Goal: Task Accomplishment & Management: Complete application form

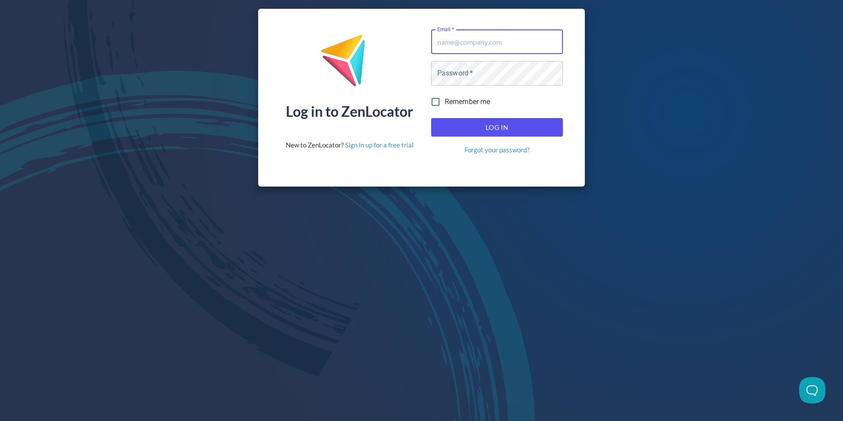
drag, startPoint x: 518, startPoint y: 42, endPoint x: 527, endPoint y: 36, distance: 10.5
click at [518, 42] on input "Email   *" at bounding box center [497, 41] width 132 height 25
type input "[EMAIL_ADDRESS][DOMAIN_NAME]"
click at [494, 134] on button "Log In" at bounding box center [497, 127] width 132 height 18
click at [492, 125] on span "Log In" at bounding box center [497, 127] width 112 height 11
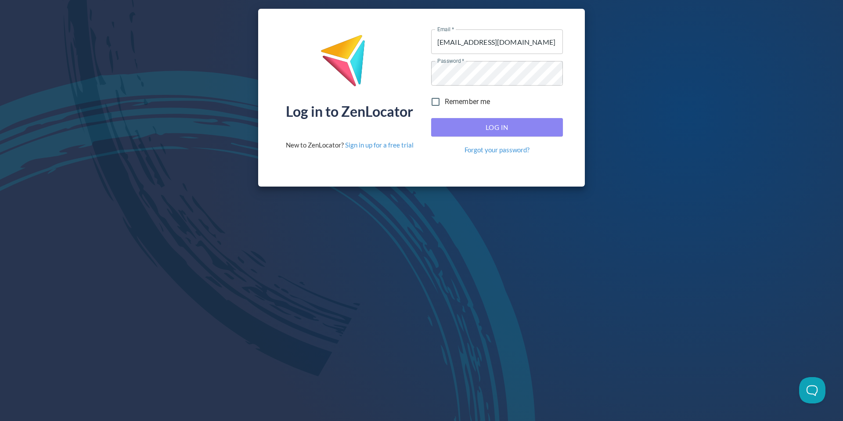
click at [509, 127] on span "Log In" at bounding box center [497, 127] width 112 height 11
click at [508, 128] on span "Log In" at bounding box center [497, 127] width 112 height 11
click at [480, 123] on span "Log In" at bounding box center [497, 127] width 112 height 11
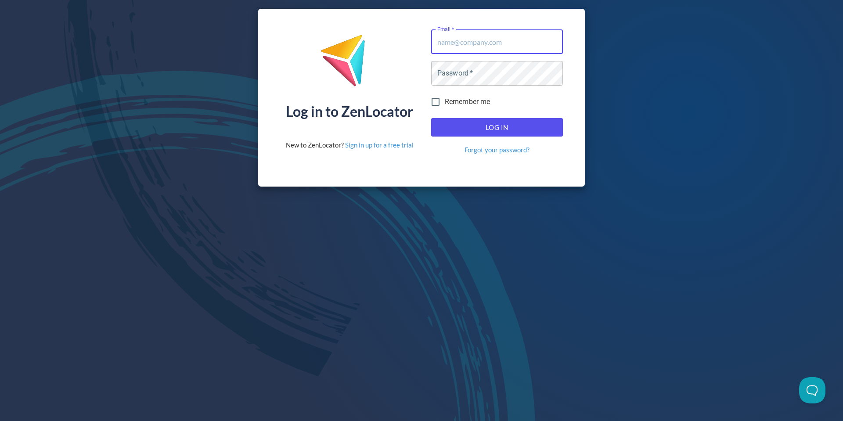
type input "[EMAIL_ADDRESS][DOMAIN_NAME]"
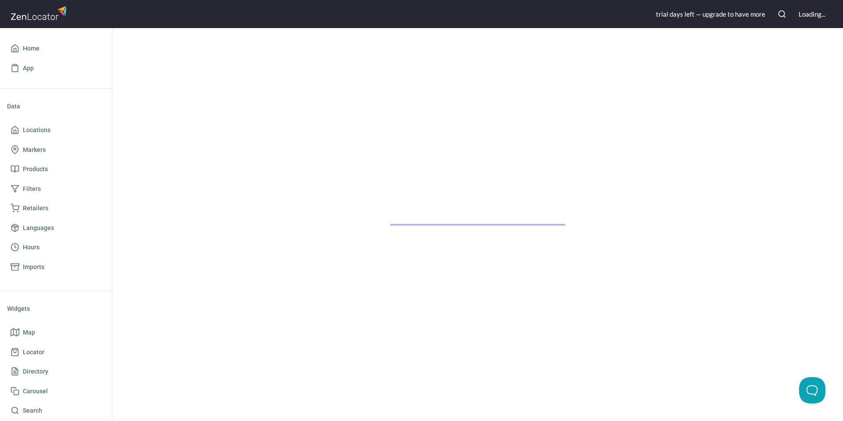
click at [500, 121] on div at bounding box center [477, 224] width 731 height 393
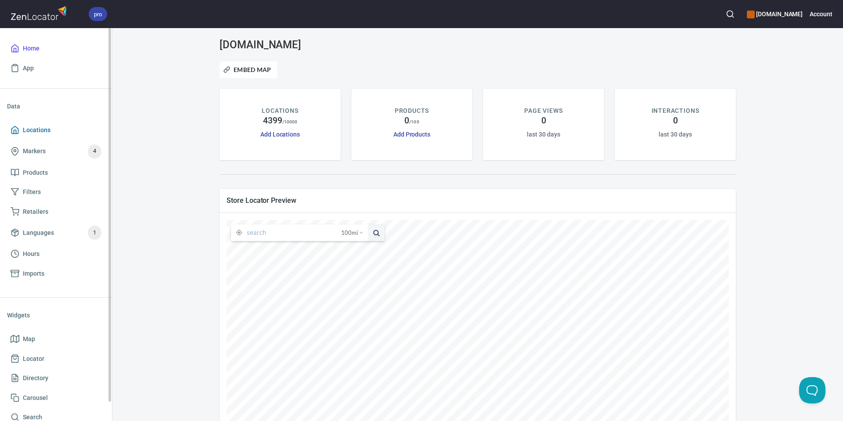
click at [53, 135] on link "Locations" at bounding box center [56, 130] width 98 height 20
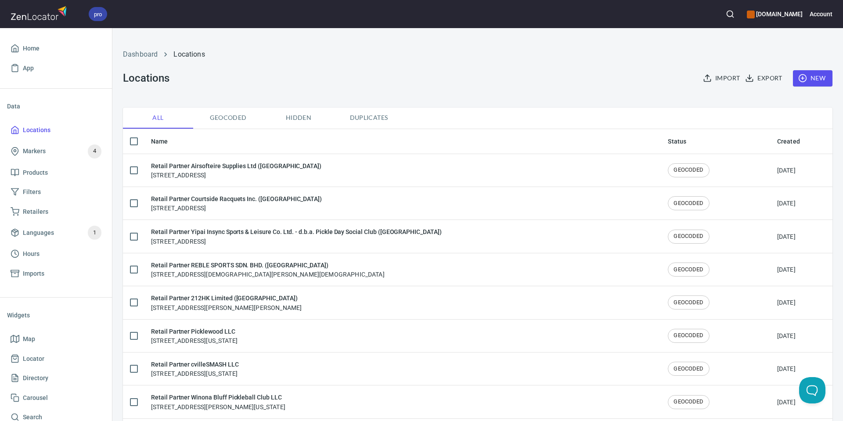
checkbox input "false"
click at [811, 83] on span "New" at bounding box center [812, 78] width 25 height 11
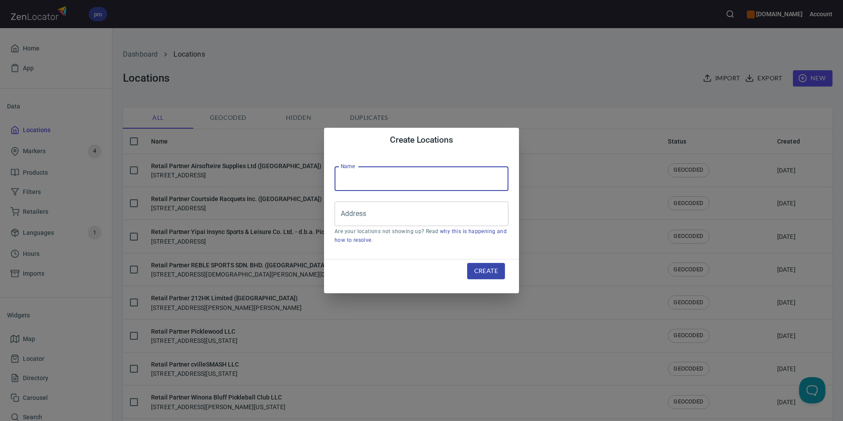
click at [408, 175] on input "text" at bounding box center [422, 178] width 174 height 25
paste input "Emerging Pro [PERSON_NAME]"
type input "Emerging Pro [PERSON_NAME]"
click at [442, 222] on input "Address" at bounding box center [415, 214] width 153 height 17
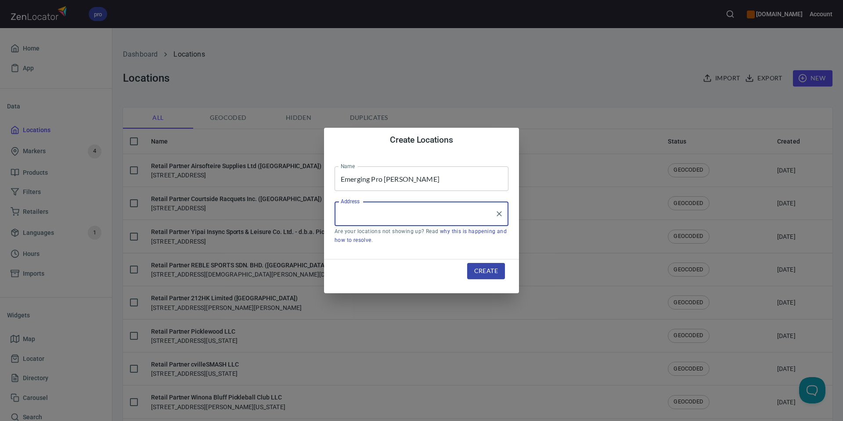
paste input "[STREET_ADDRESS][PERSON_NAME]"
type input "[STREET_ADDRESS][PERSON_NAME]"
click at [491, 270] on span "Create" at bounding box center [486, 271] width 24 height 11
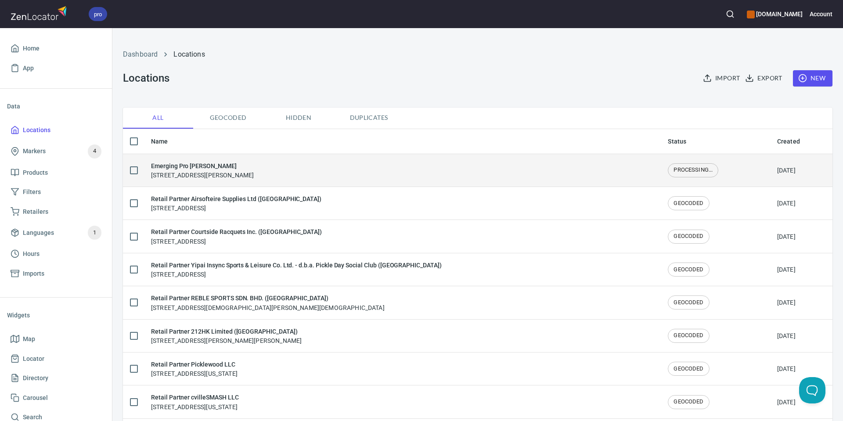
click at [249, 167] on h6 "Emerging Pro [PERSON_NAME]" at bounding box center [202, 166] width 103 height 10
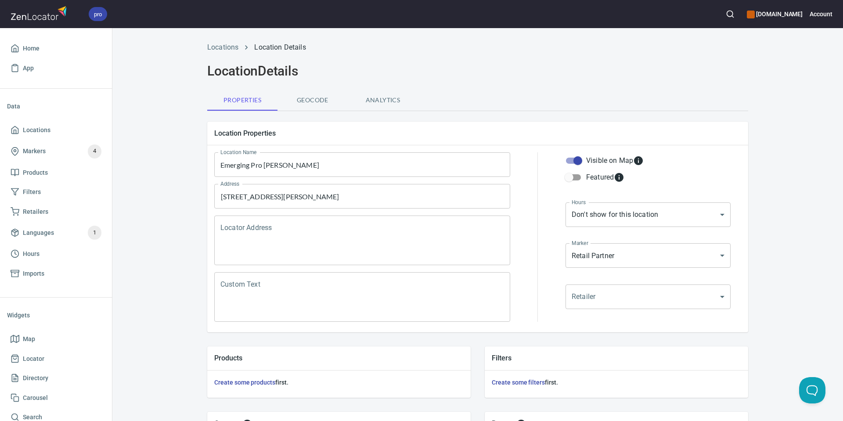
scroll to position [201, 0]
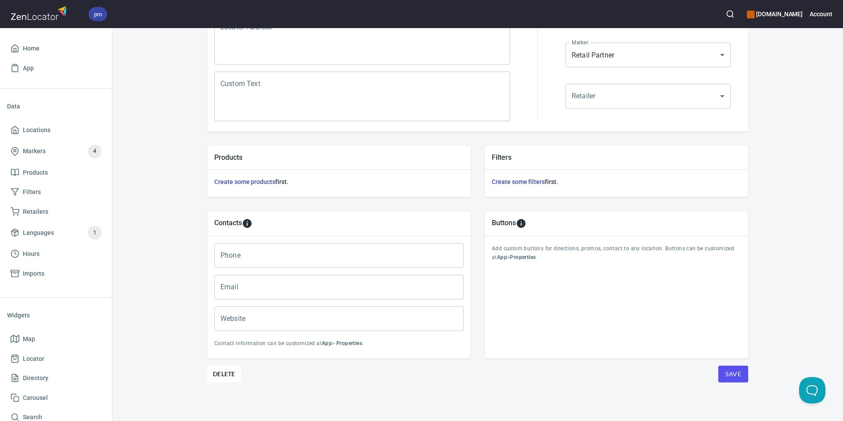
click at [283, 260] on input "Phone" at bounding box center [338, 255] width 249 height 25
paste input "[PHONE_NUMBER]"
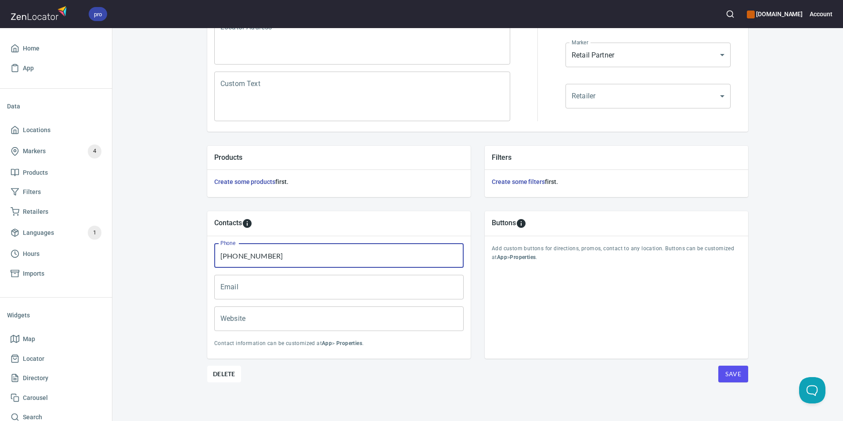
type input "[PHONE_NUMBER]"
click at [271, 285] on input "Email" at bounding box center [338, 287] width 249 height 25
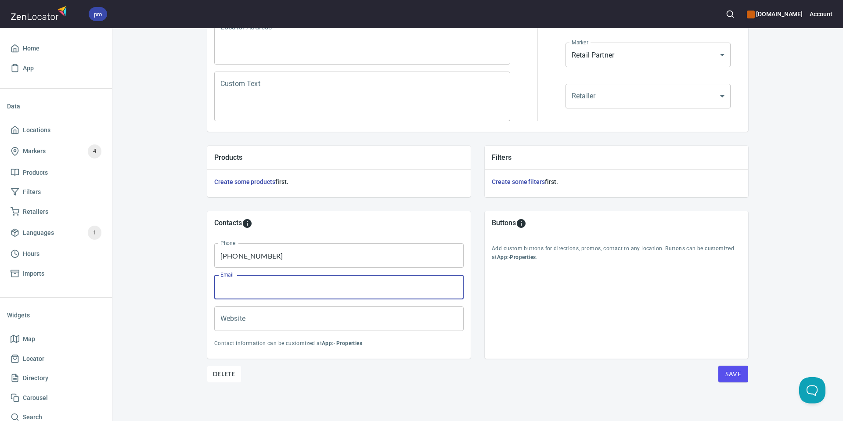
paste input "[EMAIL_ADDRESS][DOMAIN_NAME]"
type input "[EMAIL_ADDRESS][DOMAIN_NAME]"
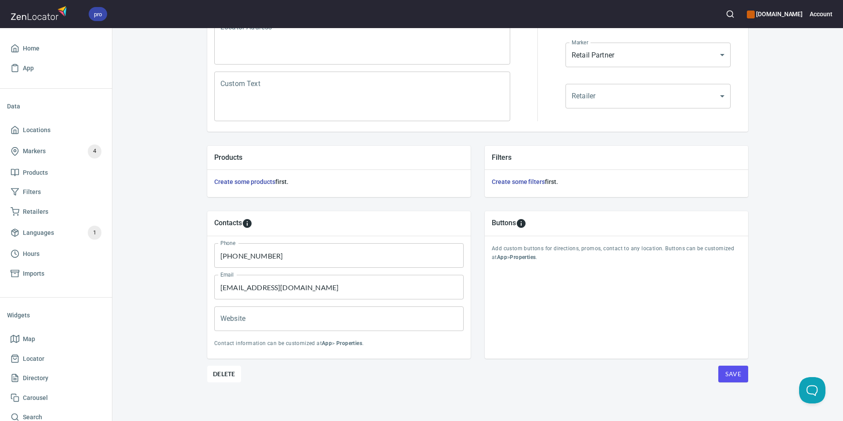
click at [332, 270] on div "Phone [PHONE_NUMBER] Phone" at bounding box center [339, 256] width 257 height 32
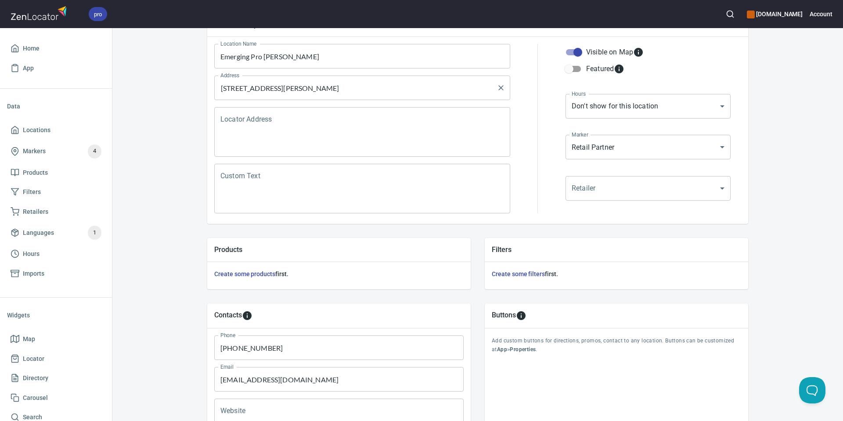
scroll to position [0, 0]
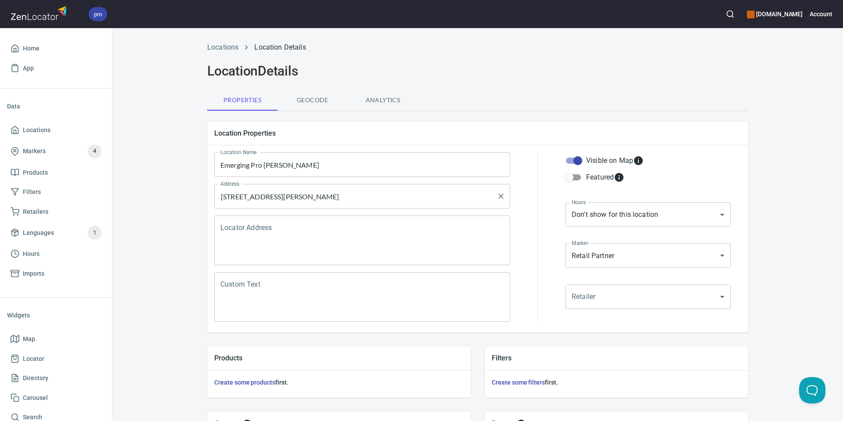
click at [307, 199] on input "[STREET_ADDRESS][PERSON_NAME]" at bounding box center [355, 196] width 275 height 17
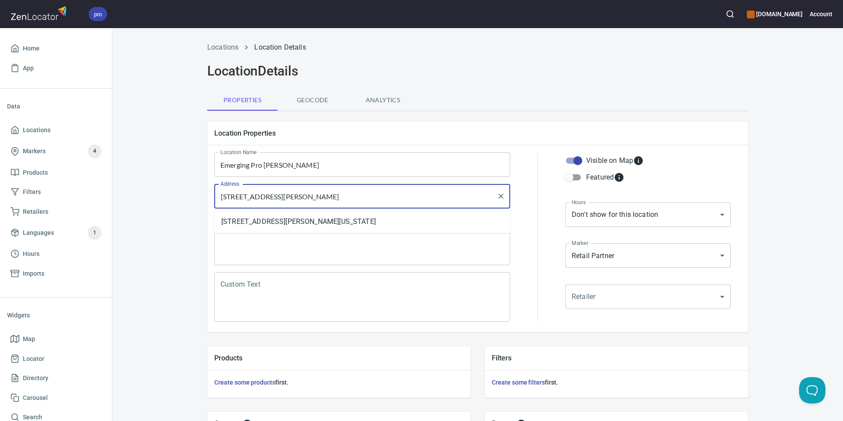
drag, startPoint x: 219, startPoint y: 194, endPoint x: 232, endPoint y: 195, distance: 13.2
click at [219, 194] on input "[STREET_ADDRESS][PERSON_NAME]" at bounding box center [355, 196] width 275 height 17
drag, startPoint x: 284, startPoint y: 198, endPoint x: 391, endPoint y: 197, distance: 107.6
click at [425, 197] on input "[STREET_ADDRESS][PERSON_NAME]" at bounding box center [355, 196] width 275 height 17
click at [376, 249] on textarea "Locator Address" at bounding box center [362, 240] width 284 height 33
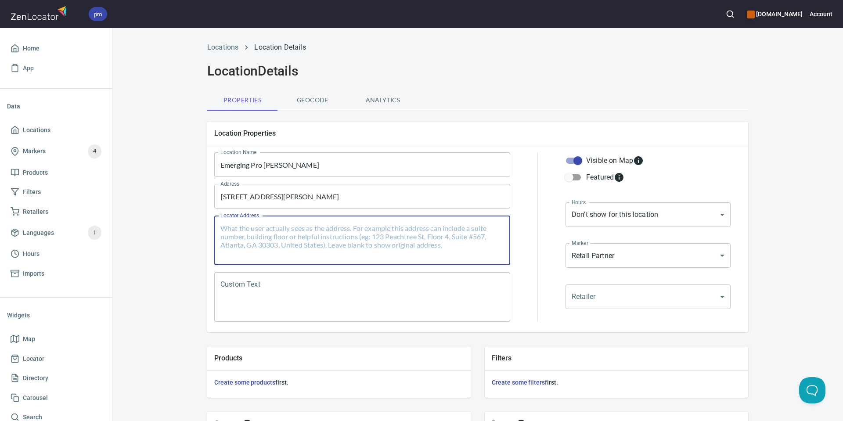
click at [376, 249] on textarea "Locator Address" at bounding box center [362, 240] width 284 height 33
paste textarea "Hilo, Hi, 96720, [GEOGRAPHIC_DATA]"
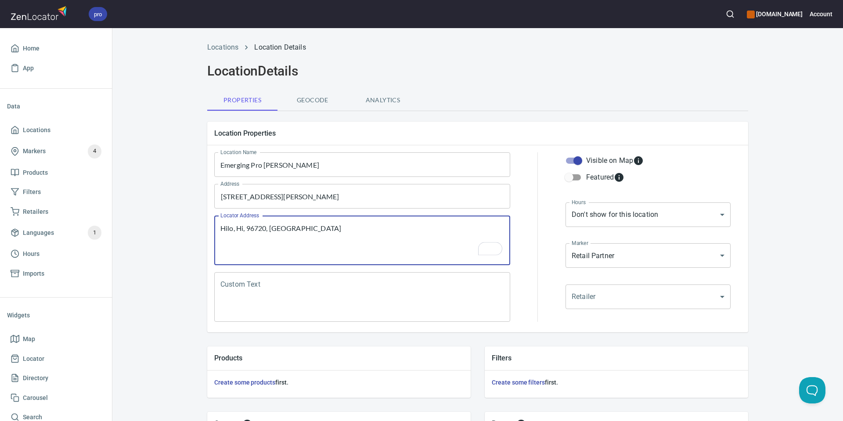
scroll to position [201, 0]
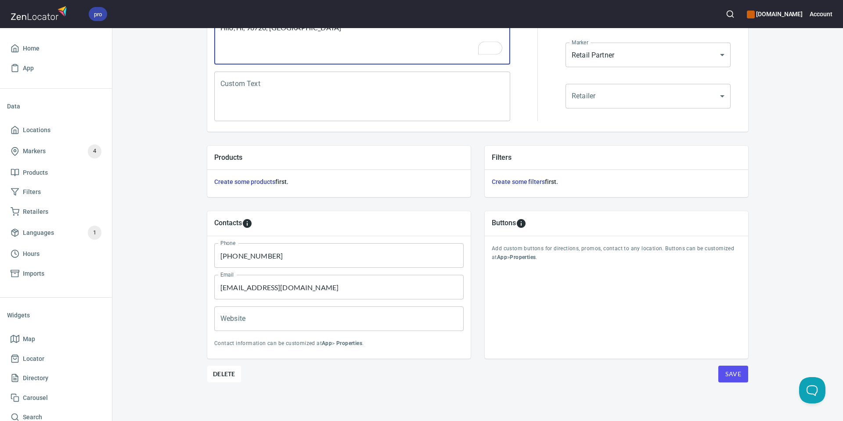
type textarea "Hilo, Hi, 96720, [GEOGRAPHIC_DATA]"
click at [736, 372] on span "Save" at bounding box center [734, 374] width 16 height 11
click at [589, 52] on body "pro [DOMAIN_NAME] Account Home App Data Locations Markers 4 Products Filters Re…" at bounding box center [421, 210] width 843 height 421
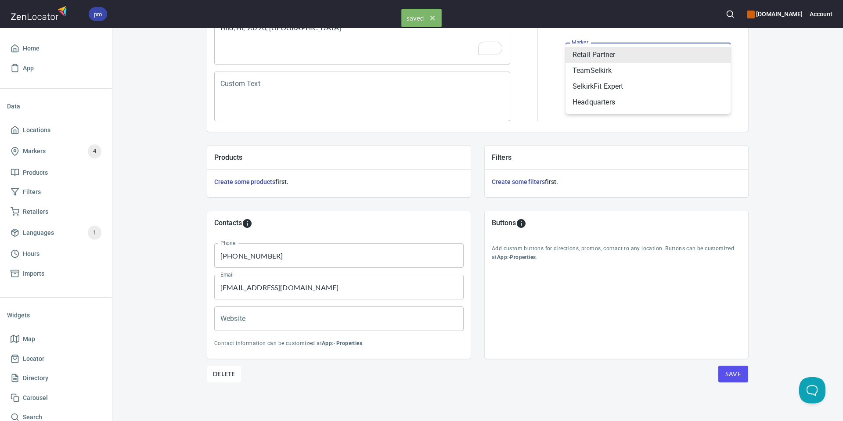
click at [591, 76] on li "TeamSelkirk" at bounding box center [648, 71] width 165 height 16
type input "mrk_25u2x2gs"
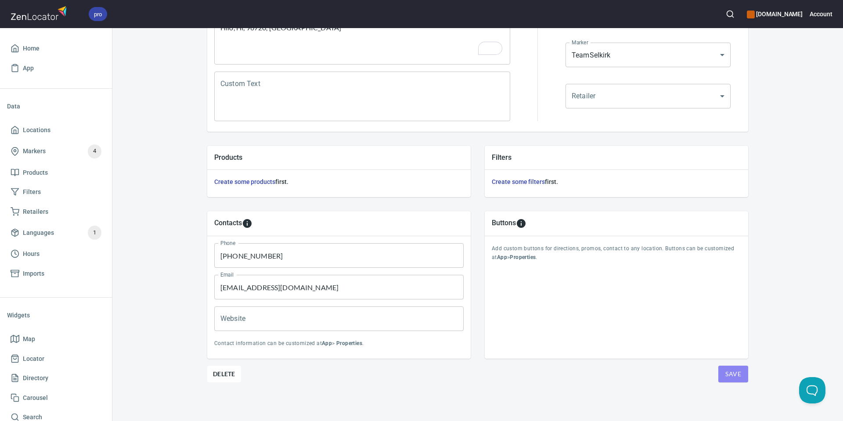
click at [730, 371] on span "Save" at bounding box center [734, 374] width 16 height 11
